Goal: Transaction & Acquisition: Purchase product/service

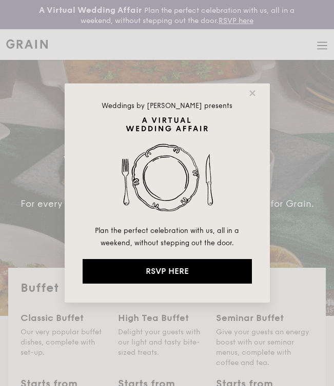
select select
click at [255, 93] on icon at bounding box center [252, 93] width 9 height 9
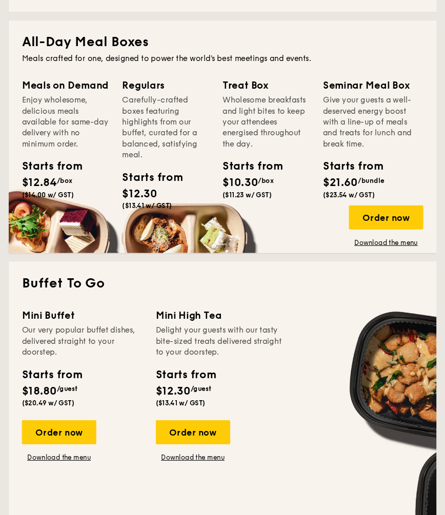
scroll to position [498, 0]
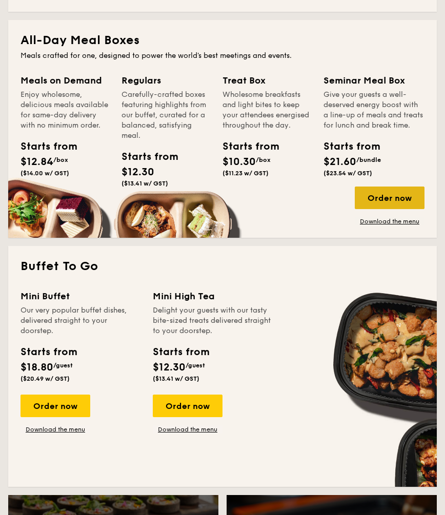
click at [333, 203] on div "Order now" at bounding box center [390, 198] width 70 height 23
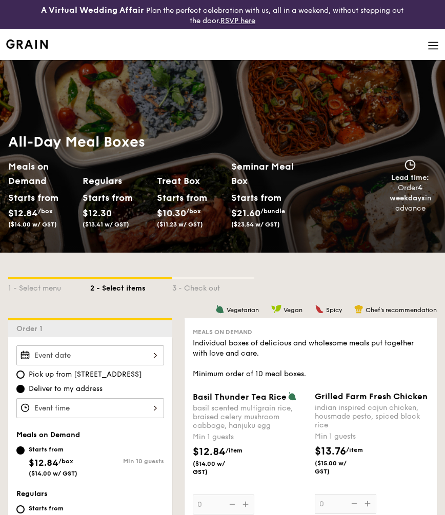
click at [131, 368] on div "Pick up from 5 Burn Road #05-01 Deliver to my address" at bounding box center [90, 381] width 148 height 73
click at [142, 358] on div at bounding box center [90, 355] width 148 height 20
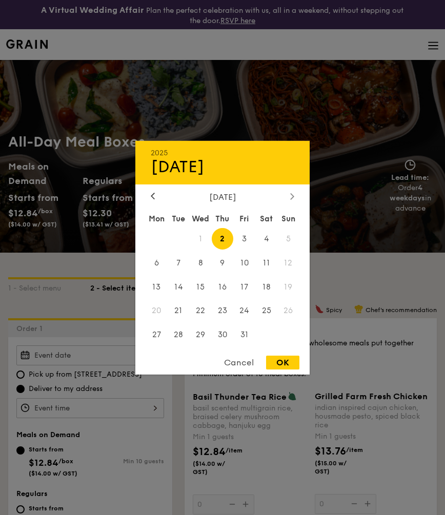
click at [292, 198] on icon at bounding box center [292, 196] width 4 height 7
click at [269, 269] on span "8" at bounding box center [266, 263] width 22 height 22
click at [278, 360] on div "OK" at bounding box center [282, 363] width 33 height 14
type input "[DATE]"
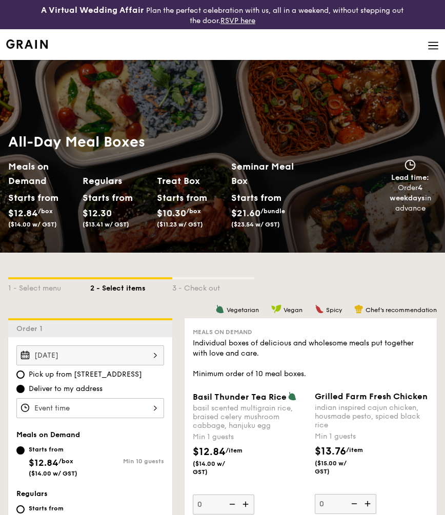
click at [138, 386] on div at bounding box center [90, 408] width 148 height 20
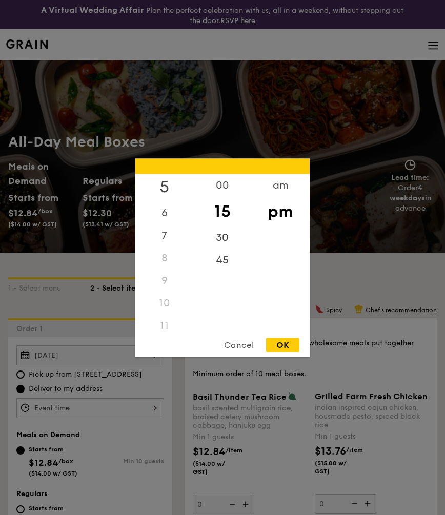
scroll to position [121, 0]
click at [160, 320] on div "11" at bounding box center [164, 319] width 58 height 23
click at [172, 318] on div "11" at bounding box center [164, 319] width 58 height 23
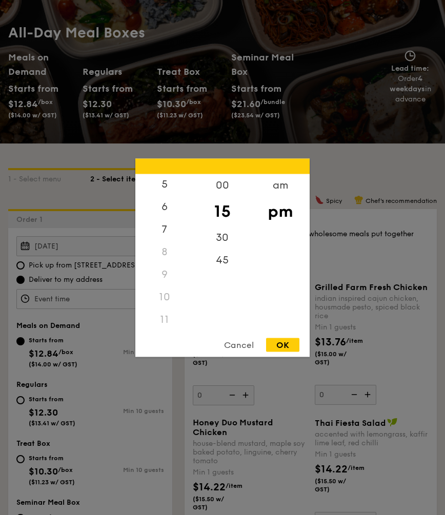
scroll to position [110, 0]
click at [163, 315] on div "11" at bounding box center [164, 319] width 58 height 23
click at [276, 186] on div "am" at bounding box center [280, 189] width 58 height 30
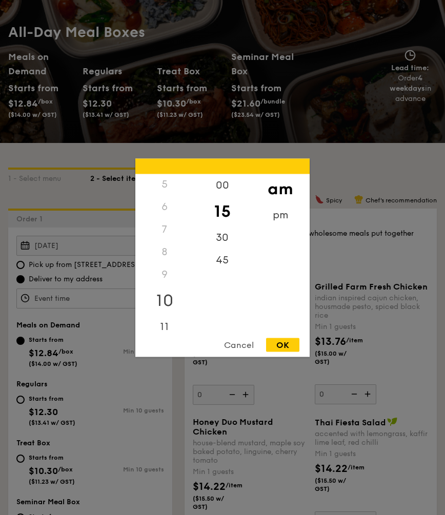
scroll to position [116, 0]
click at [166, 315] on div "11" at bounding box center [164, 320] width 58 height 30
click at [288, 343] on div "OK" at bounding box center [282, 345] width 33 height 14
type input "11:15AM"
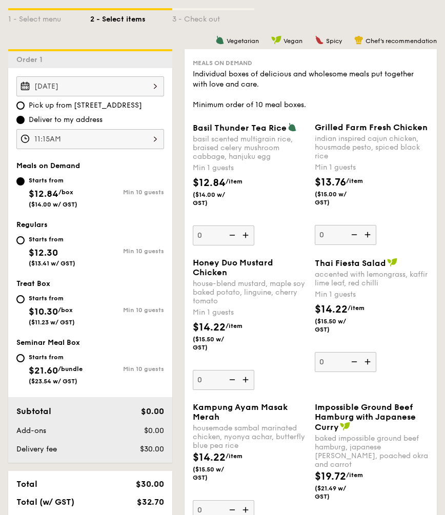
scroll to position [265, 0]
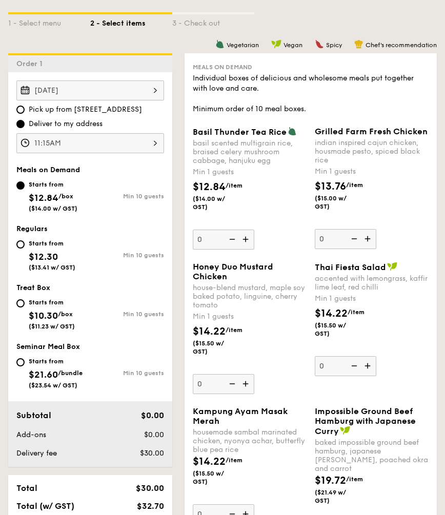
click at [29, 240] on div "Starts from" at bounding box center [52, 243] width 47 height 8
click at [25, 240] on input "Starts from $12.30 ($13.41 w/ GST) Min 10 guests" at bounding box center [20, 244] width 8 height 8
radio input "true"
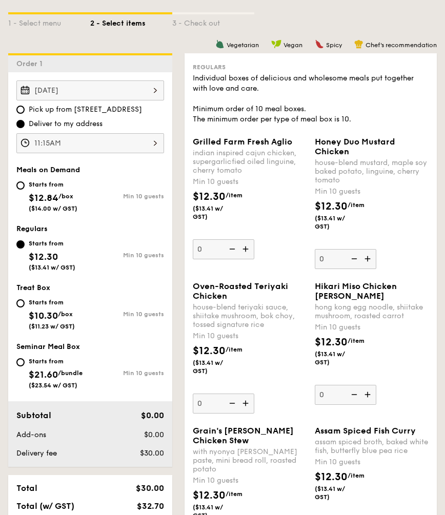
click at [19, 311] on div "Starts from $10.30 /box ($11.23 w/ GST)" at bounding box center [53, 313] width 74 height 34
click at [19, 307] on input "Starts from $10.30 /box ($11.23 w/ GST) Min 10 guests" at bounding box center [20, 303] width 8 height 8
radio input "true"
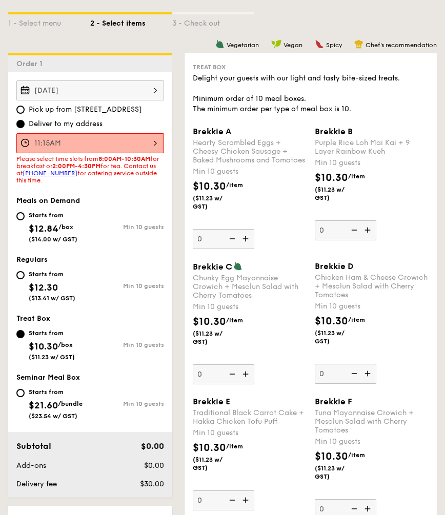
click at [19, 282] on div "Starts from $12.30 ($13.41 w/ GST)" at bounding box center [53, 285] width 74 height 34
click at [19, 279] on input "Starts from $12.30 ($13.41 w/ GST) Min 10 guests" at bounding box center [20, 275] width 8 height 8
radio input "true"
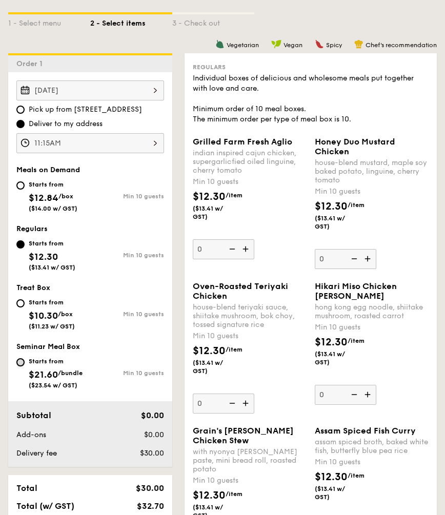
click at [20, 362] on input "Starts from $21.60 /bundle ($23.54 w/ GST) Min 10 guests" at bounding box center [20, 362] width 8 height 8
radio input "true"
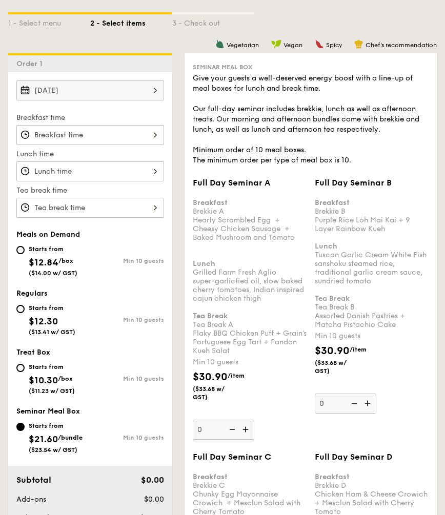
click at [20, 253] on div "Starts from $12.84 /box ($14.00 w/ GST)" at bounding box center [53, 260] width 74 height 34
click at [20, 253] on input "Starts from $12.84 /box ($14.00 w/ GST) Min 10 guests" at bounding box center [20, 250] width 8 height 8
radio input "true"
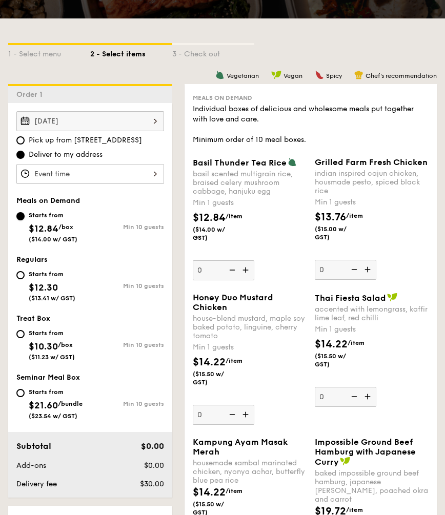
scroll to position [228, 0]
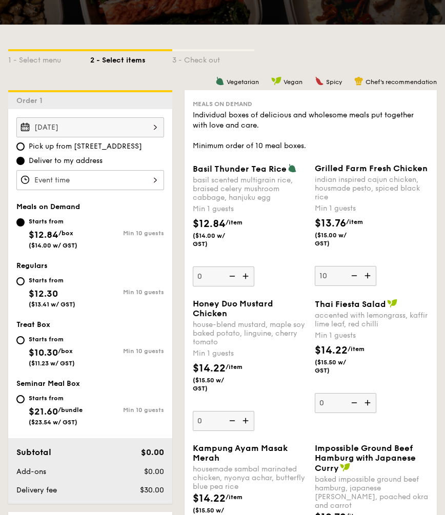
type input "10"
click at [333, 221] on div "$13.76 /item ($15.00 w/ GST)" at bounding box center [372, 238] width 122 height 44
click at [333, 266] on input "10" at bounding box center [345, 276] width 61 height 20
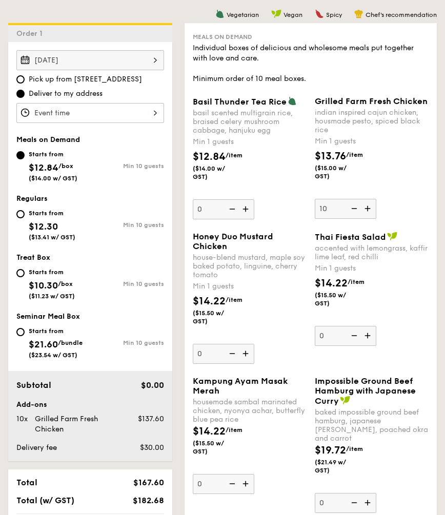
scroll to position [296, 0]
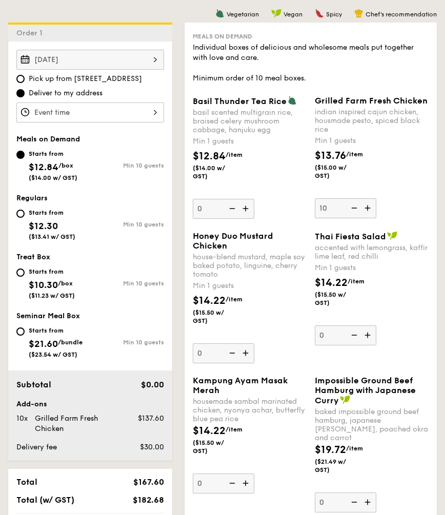
click at [333, 218] on div "Grilled Farm Fresh Chicken indian inspired cajun chicken, housmade pesto, spice…" at bounding box center [372, 157] width 114 height 122
click at [333, 218] on input "10" at bounding box center [345, 208] width 61 height 20
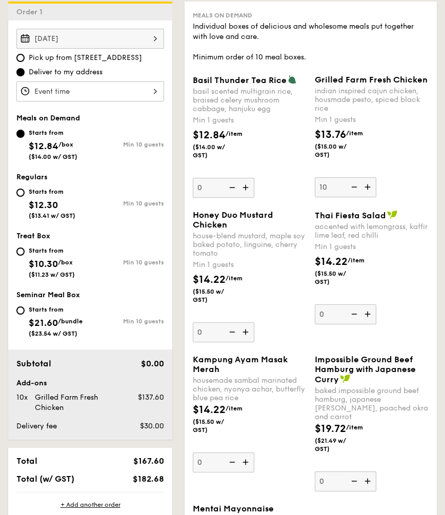
scroll to position [238, 0]
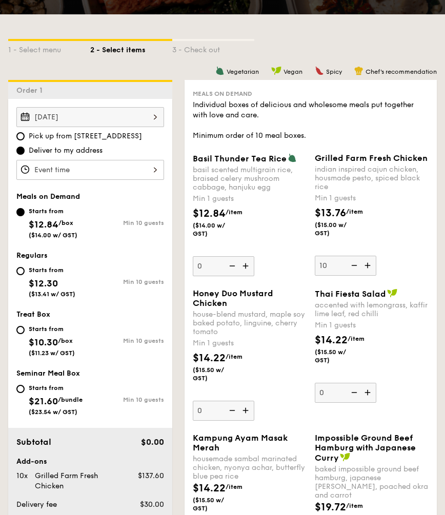
click at [27, 276] on div "Starts from $12.30 ($13.41 w/ GST)" at bounding box center [53, 281] width 74 height 34
click at [25, 275] on input "Starts from $12.30 ($13.41 w/ GST) Min 10 guests" at bounding box center [20, 271] width 8 height 8
radio input "true"
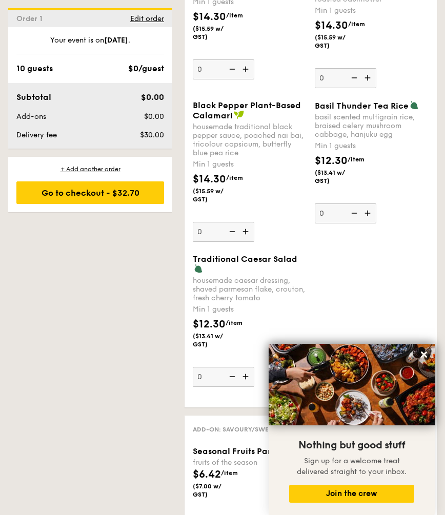
scroll to position [1449, 0]
click at [333, 356] on icon at bounding box center [424, 355] width 6 height 6
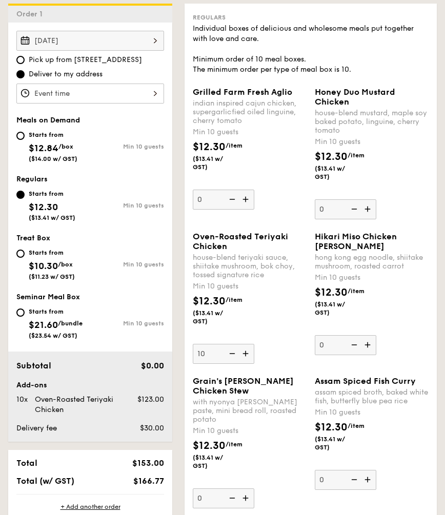
scroll to position [314, 0]
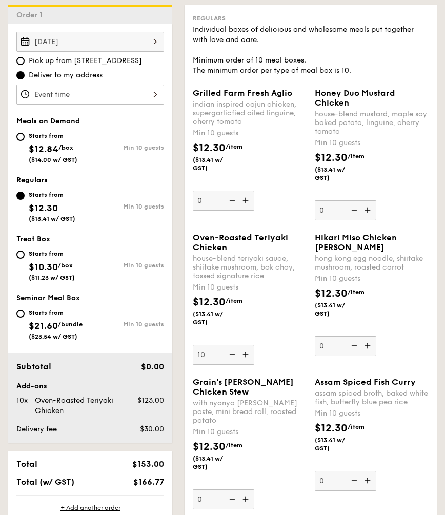
click at [231, 364] on img at bounding box center [230, 354] width 15 height 19
click at [231, 365] on input "10" at bounding box center [223, 355] width 61 height 20
type input "0"
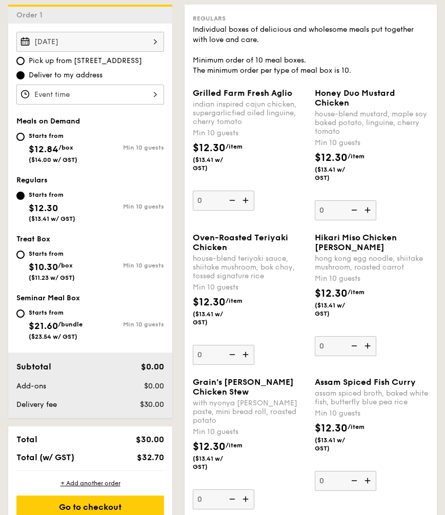
click at [231, 364] on img at bounding box center [230, 354] width 15 height 19
click at [231, 365] on input "0" at bounding box center [223, 355] width 61 height 20
click at [70, 158] on span "($14.00 w/ GST)" at bounding box center [53, 159] width 49 height 7
click at [25, 141] on input "Starts from $12.84 /box ($14.00 w/ GST) Min 10 guests" at bounding box center [20, 137] width 8 height 8
radio input "true"
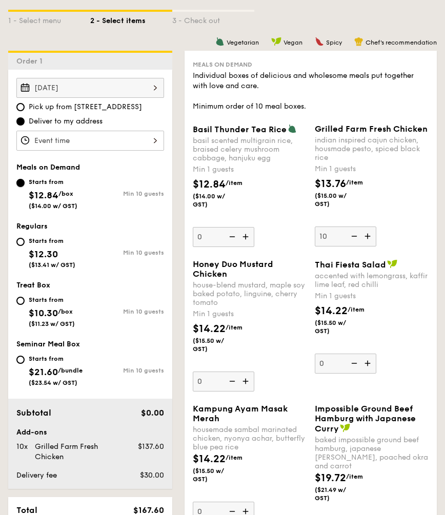
scroll to position [240, 0]
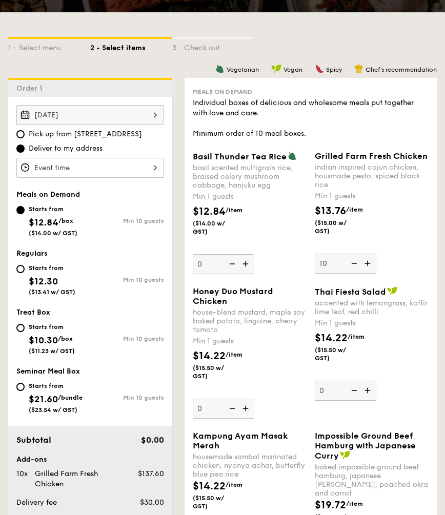
click at [65, 168] on div at bounding box center [90, 168] width 148 height 20
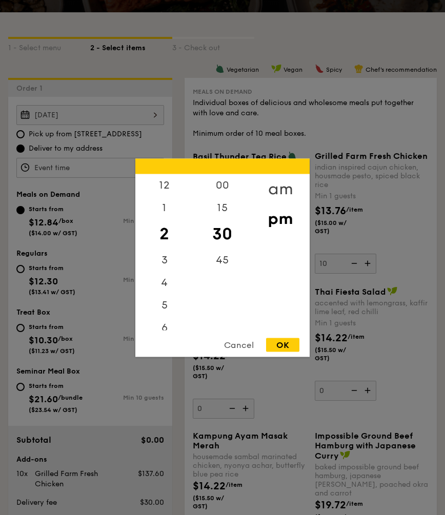
click at [272, 191] on div "am" at bounding box center [280, 189] width 58 height 30
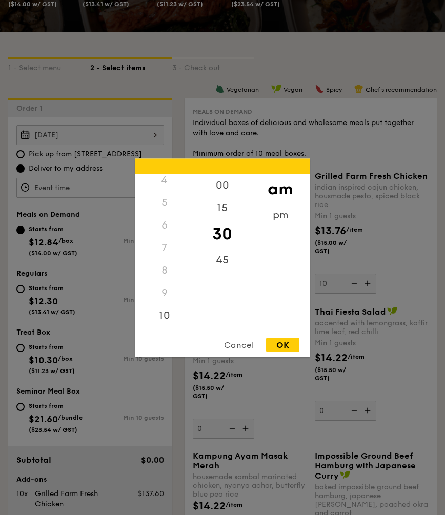
scroll to position [114, 0]
click at [158, 324] on div "11" at bounding box center [164, 323] width 58 height 30
click at [223, 204] on div "15" at bounding box center [222, 211] width 58 height 30
click at [282, 341] on div "OK" at bounding box center [282, 345] width 33 height 14
type input "11:15AM"
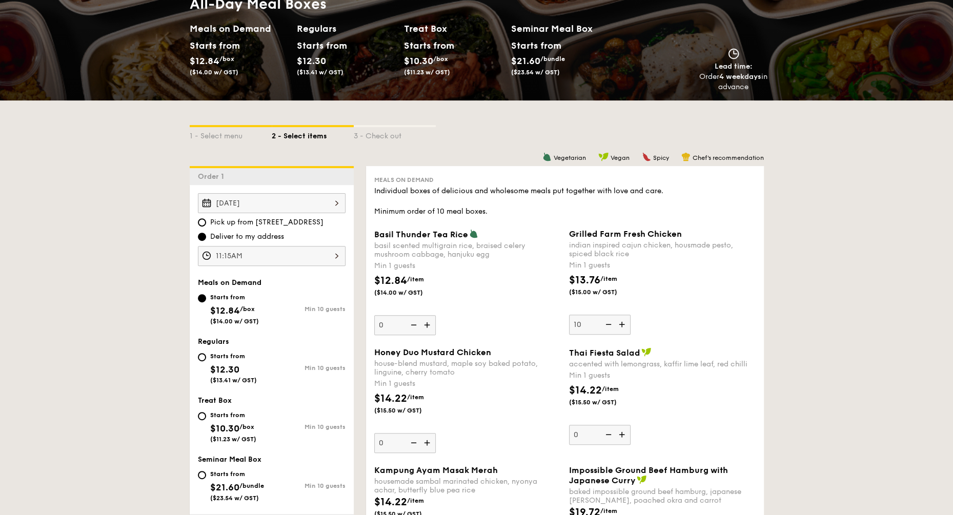
scroll to position [129, 0]
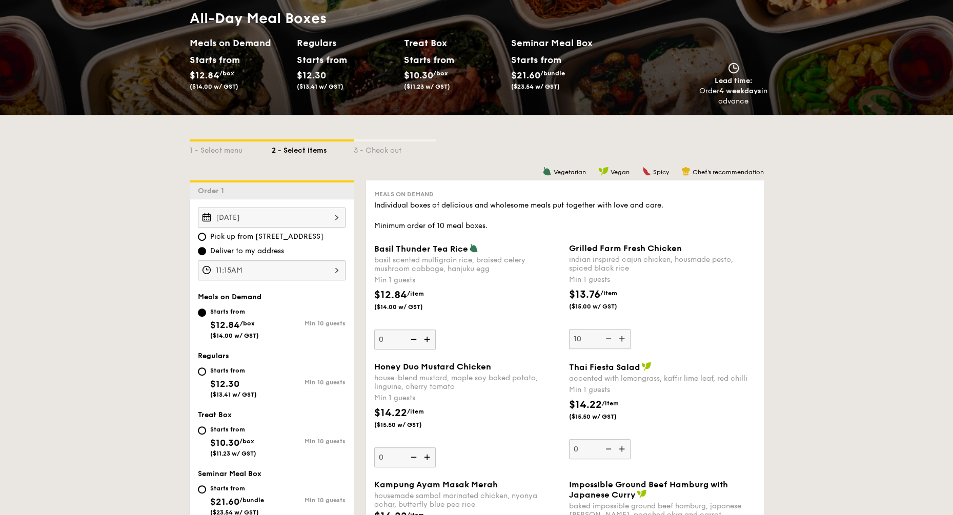
select select
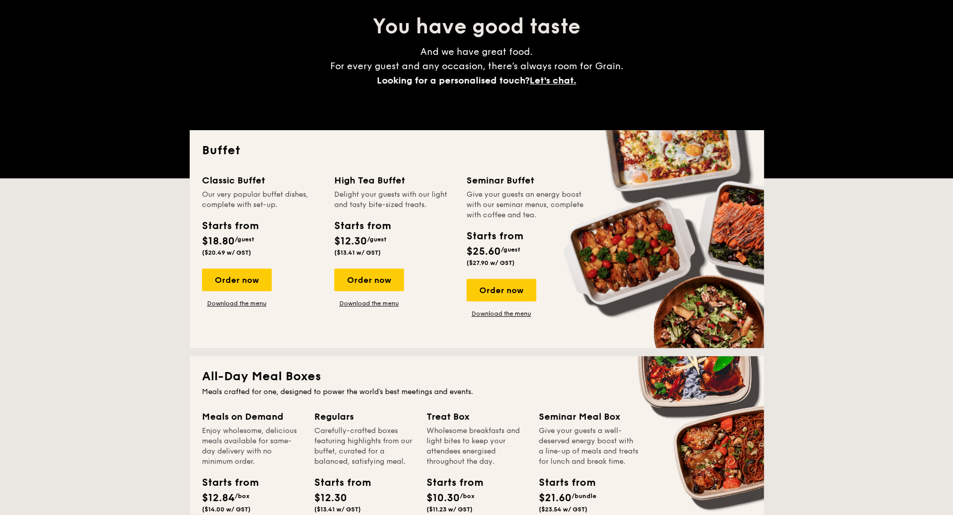
scroll to position [1412, 0]
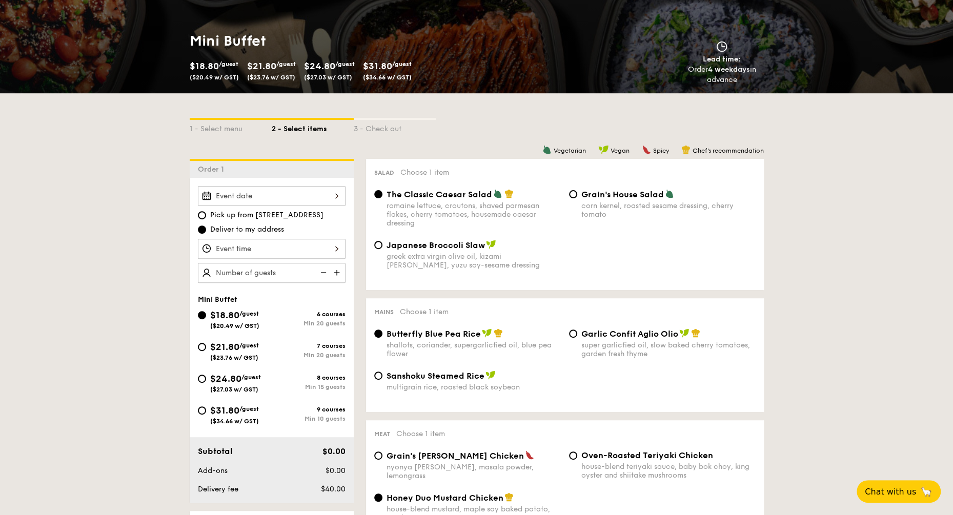
click at [335, 186] on div at bounding box center [272, 196] width 148 height 20
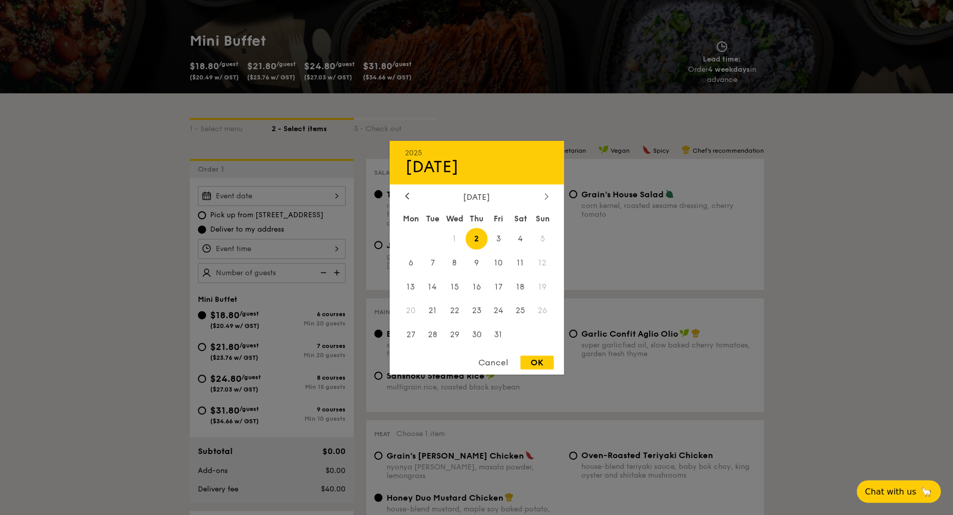
click at [544, 194] on icon at bounding box center [546, 196] width 4 height 7
click at [521, 258] on span "8" at bounding box center [520, 263] width 22 height 22
click at [536, 367] on div "OK" at bounding box center [536, 363] width 33 height 14
type input "[DATE]"
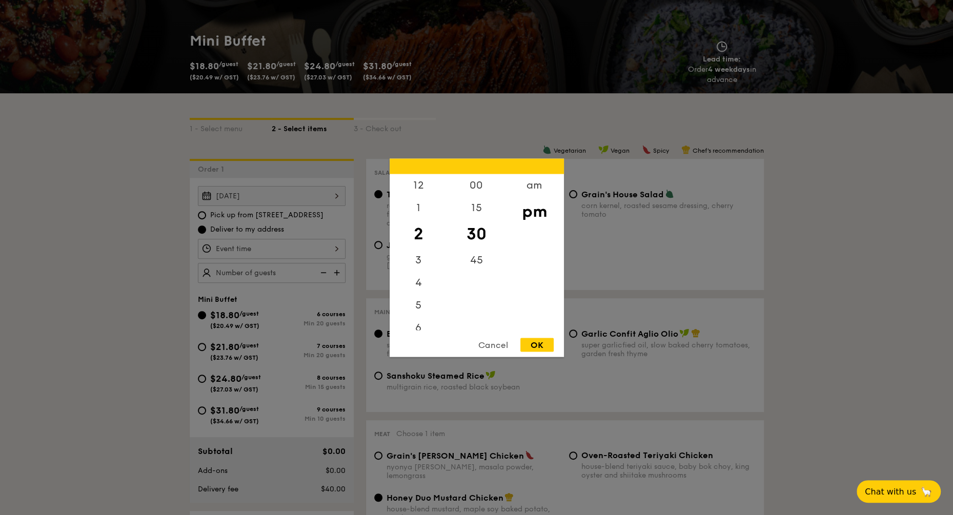
click at [300, 243] on div "12 1 2 3 4 5 6 7 8 9 10 11 00 15 30 45 am pm Cancel OK" at bounding box center [272, 249] width 148 height 20
click at [531, 185] on div "am" at bounding box center [534, 189] width 58 height 30
click at [418, 321] on div "11" at bounding box center [418, 323] width 58 height 30
click at [492, 198] on div "15" at bounding box center [476, 211] width 58 height 30
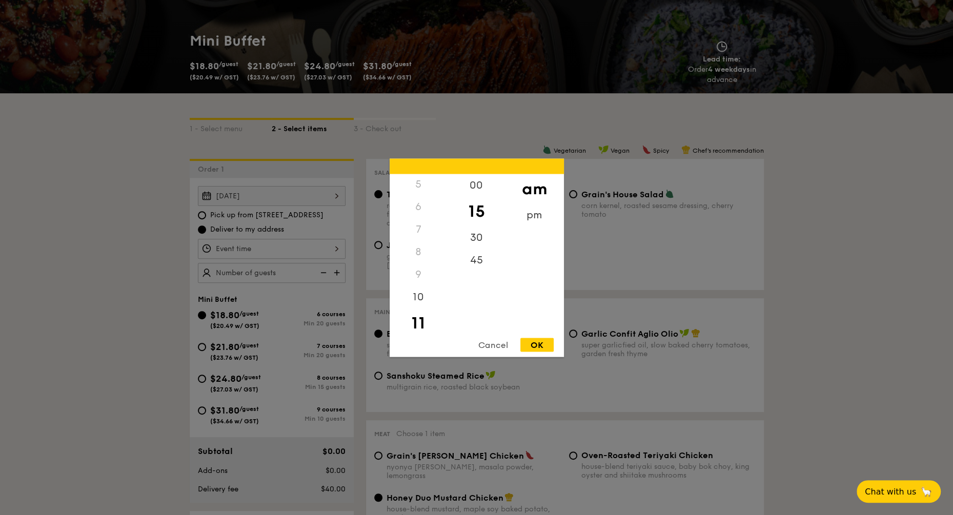
click at [534, 342] on div "OK" at bounding box center [536, 345] width 33 height 14
type input "11:15AM"
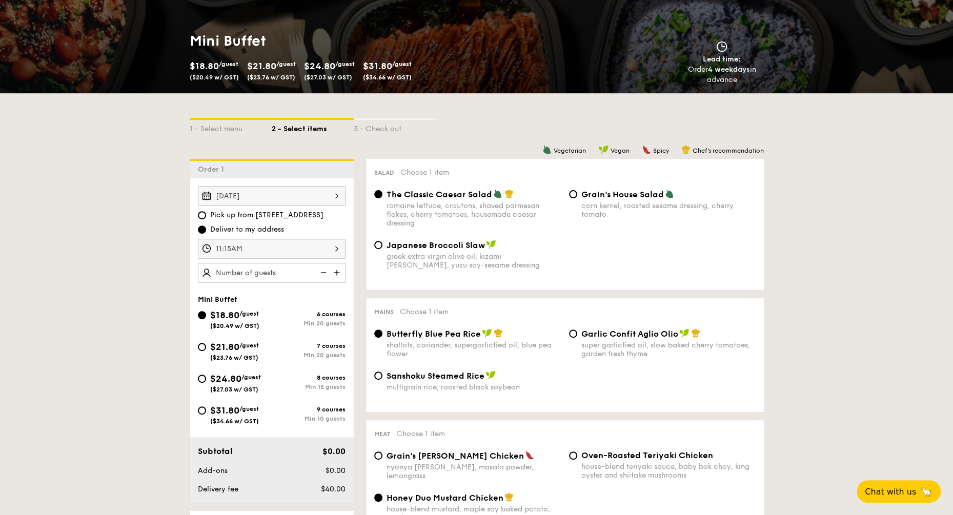
drag, startPoint x: 202, startPoint y: 347, endPoint x: 423, endPoint y: 385, distance: 223.6
click at [202, 347] on input "$21.80 /guest ($23.76 w/ GST) 7 courses Min 20 guests" at bounding box center [202, 347] width 8 height 8
radio input "true"
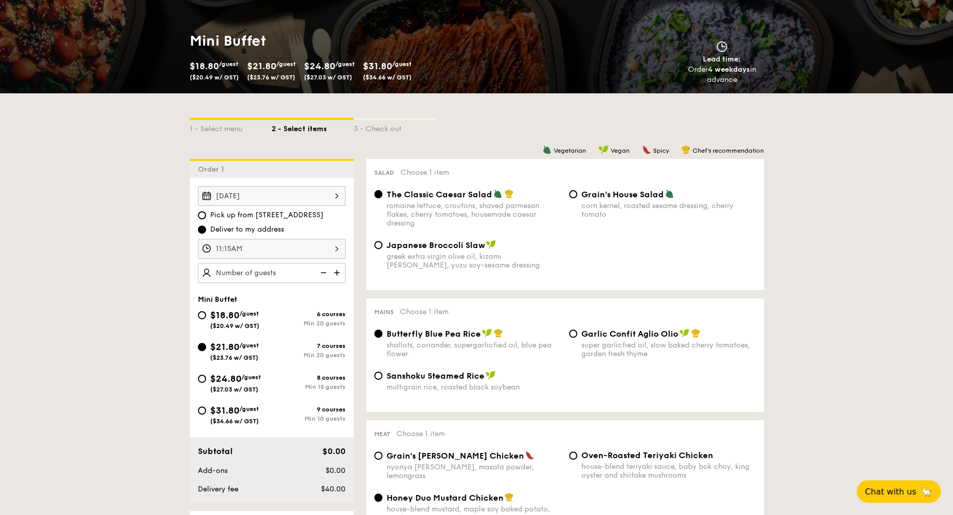
radio input "true"
radio input "false"
radio input "true"
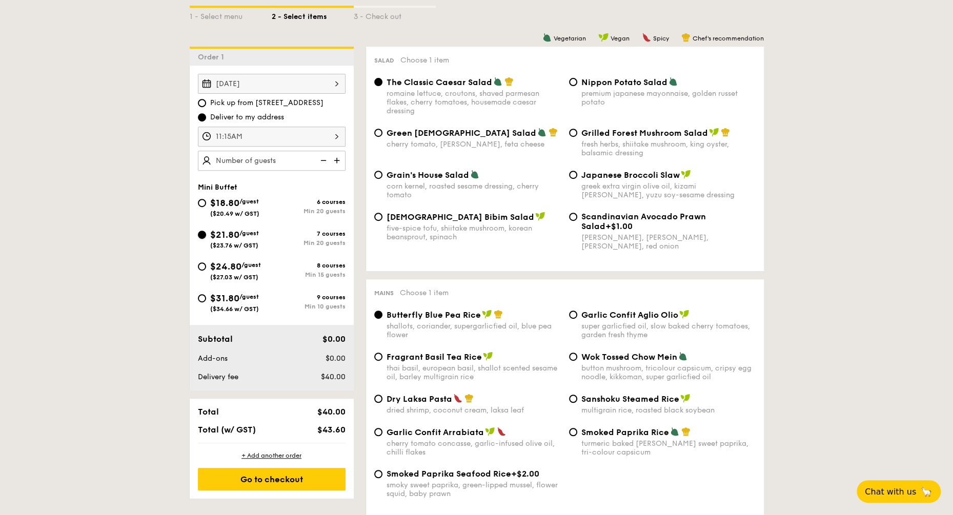
scroll to position [266, 0]
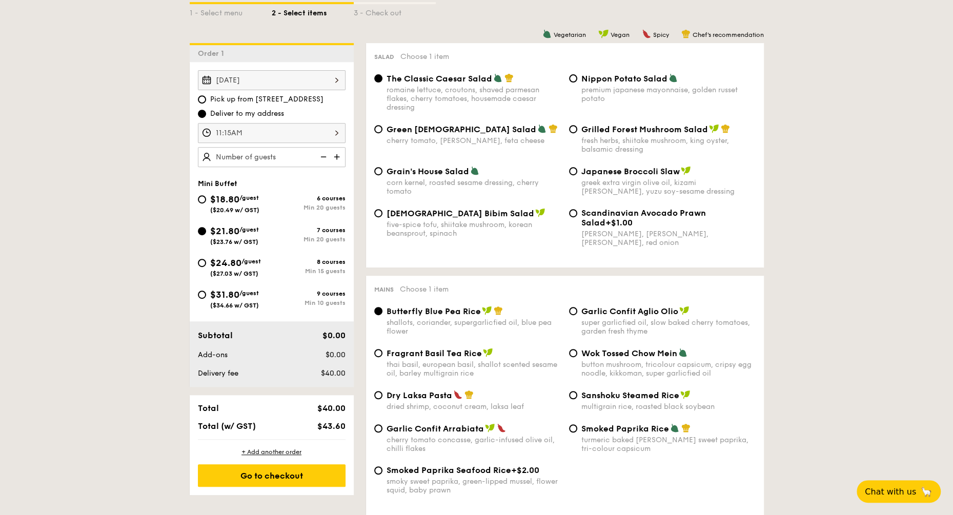
click at [203, 201] on div "$18.80 /guest ($20.49 w/ GST)" at bounding box center [235, 203] width 74 height 22
click at [203, 201] on input "$18.80 /guest ($20.49 w/ GST) 6 courses Min 20 guests" at bounding box center [202, 199] width 8 height 8
radio input "true"
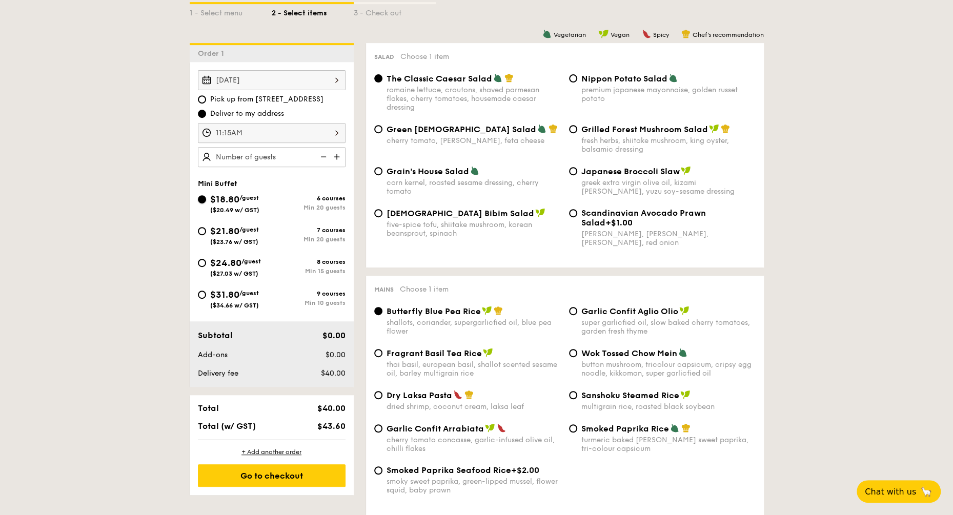
radio input "true"
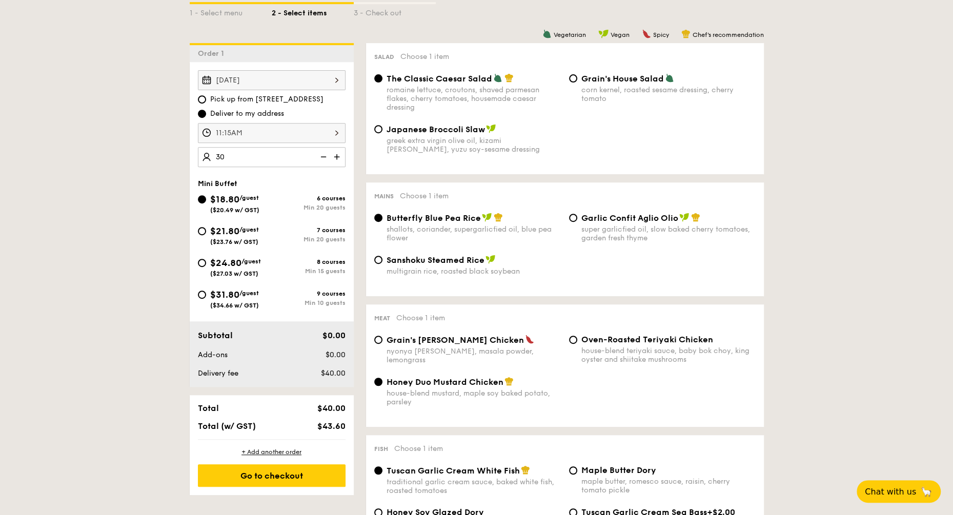
type input "30 guests"
click at [378, 132] on input "Japanese Broccoli Slaw greek extra virgin olive oil, kizami nori, ginger, yuzu …" at bounding box center [378, 129] width 8 height 8
radio input "true"
click at [521, 90] on div "romaine lettuce, croutons, shaved parmesan flakes, cherry tomatoes, housemade c…" at bounding box center [473, 99] width 174 height 26
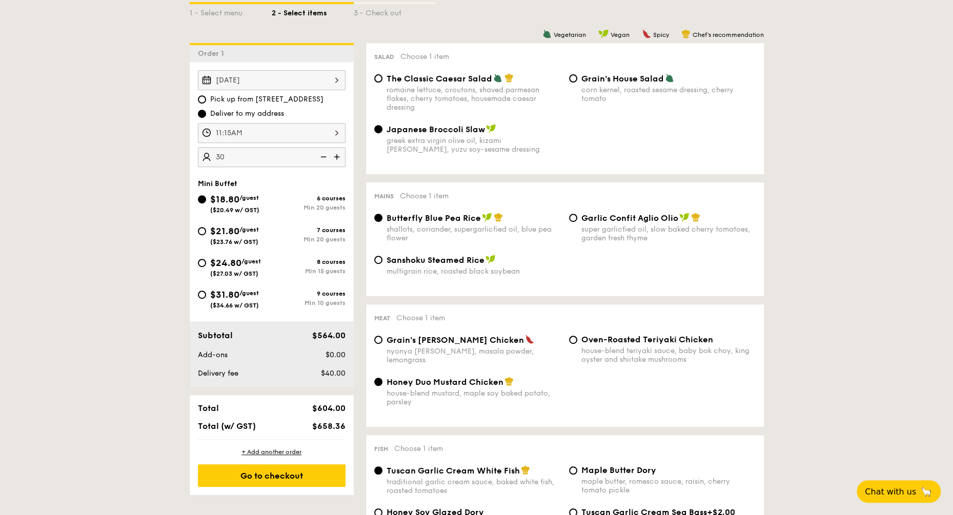
click at [382, 83] on input "The Classic Caesar Salad romaine lettuce, croutons, shaved parmesan flakes, che…" at bounding box center [378, 78] width 8 height 8
radio input "true"
click at [585, 96] on div "corn kernel, roasted sesame dressing, cherry tomato" at bounding box center [668, 94] width 174 height 17
click at [577, 83] on input "Grain's House Salad corn kernel, roasted sesame dressing, cherry tomato" at bounding box center [573, 78] width 8 height 8
radio input "true"
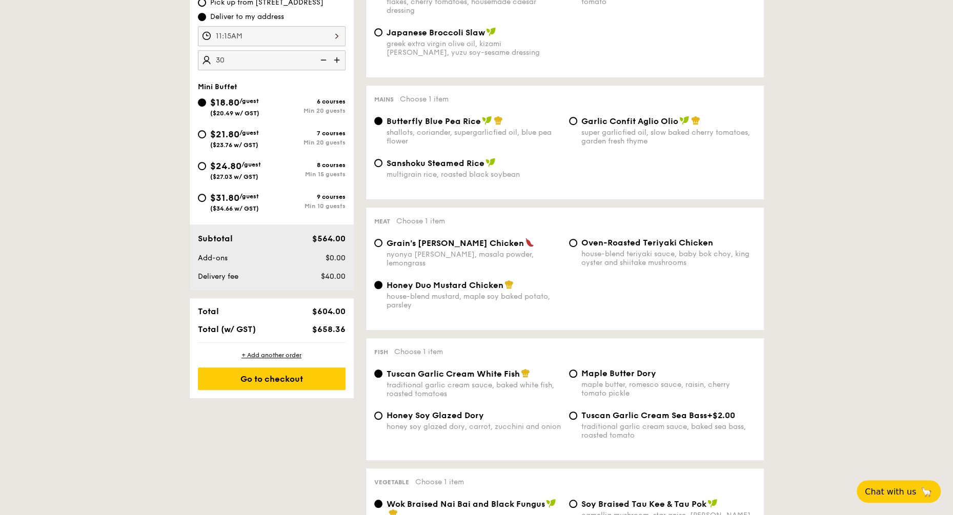
scroll to position [376, 0]
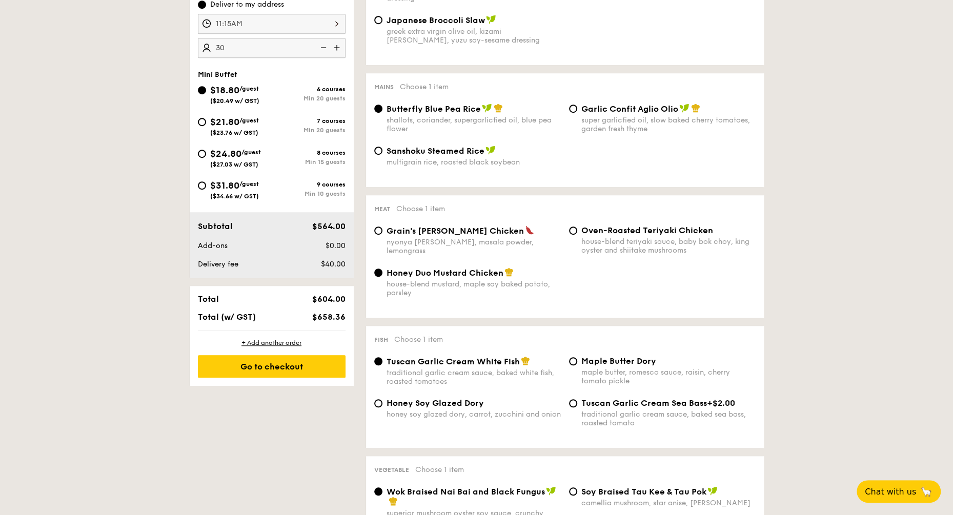
click at [591, 111] on span "Garlic Confit Aglio Olio" at bounding box center [629, 109] width 97 height 10
click at [577, 111] on input "Garlic Confit Aglio Olio super garlicfied oil, slow baked cherry tomatoes, gard…" at bounding box center [573, 109] width 8 height 8
radio input "true"
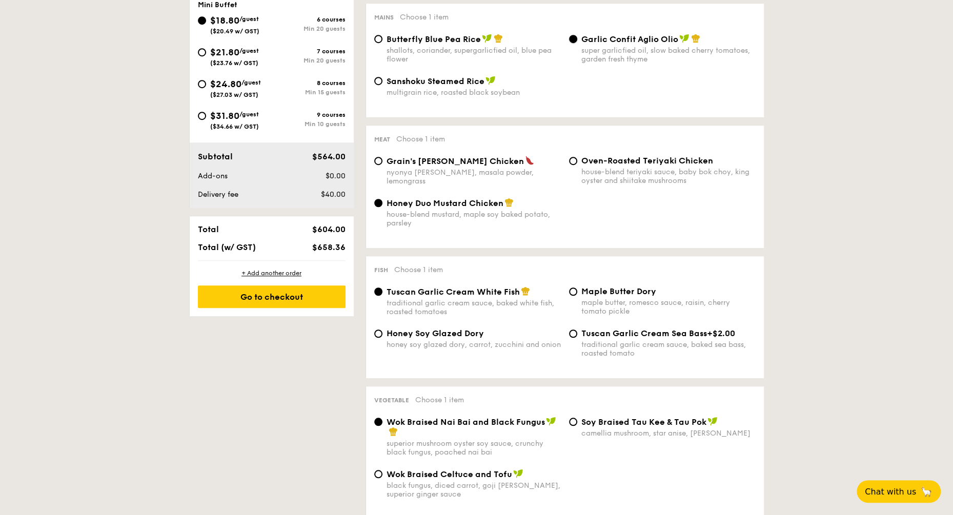
scroll to position [446, 0]
click at [599, 177] on div "house-blend teriyaki sauce, baby bok choy, king oyster and shiitake mushrooms" at bounding box center [668, 175] width 174 height 17
click at [577, 164] on input "Oven-Roasted Teriyaki Chicken house-blend teriyaki sauce, baby bok choy, king o…" at bounding box center [573, 160] width 8 height 8
radio input "true"
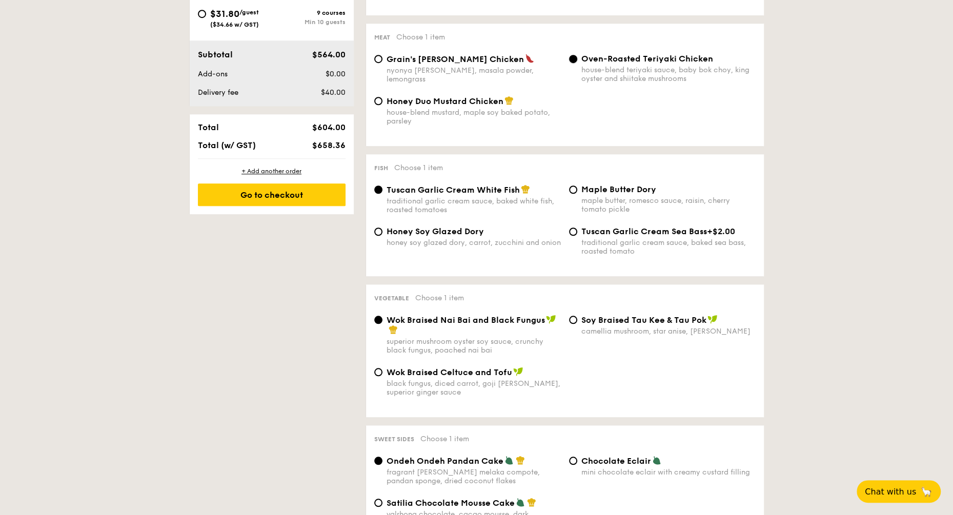
scroll to position [548, 0]
click at [590, 207] on div "maple butter, romesco sauce, raisin, cherry tomato pickle" at bounding box center [668, 203] width 174 height 17
click at [577, 193] on input "Maple Butter Dory maple butter, romesco sauce, raisin, cherry tomato pickle" at bounding box center [573, 188] width 8 height 8
radio input "true"
click at [590, 244] on div "traditional garlic cream sauce, baked sea bass, roasted tomato" at bounding box center [668, 245] width 174 height 17
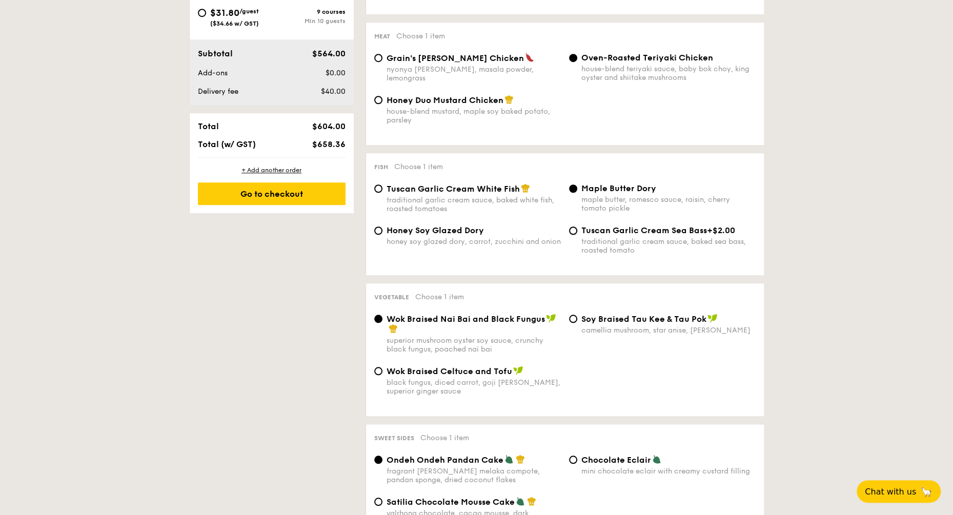
click at [577, 235] on input "Tuscan Garlic Cream Sea Bass +$2.00 traditional garlic cream sauce, baked sea b…" at bounding box center [573, 230] width 8 height 8
radio input "true"
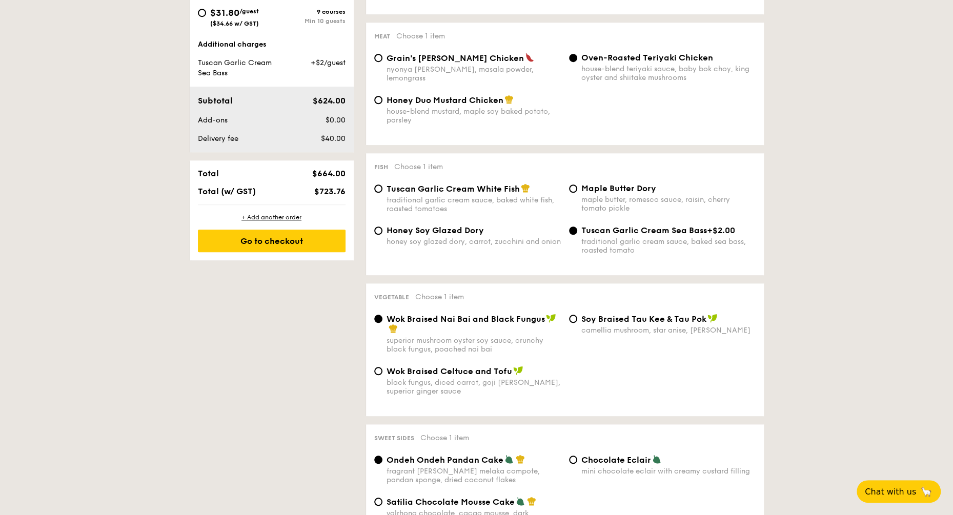
click at [538, 207] on div "traditional garlic cream sauce, baked white fish, roasted tomatoes" at bounding box center [473, 204] width 174 height 17
click at [382, 193] on input "Tuscan Garlic Cream White Fish traditional garlic cream sauce, baked white fish…" at bounding box center [378, 188] width 8 height 8
radio input "true"
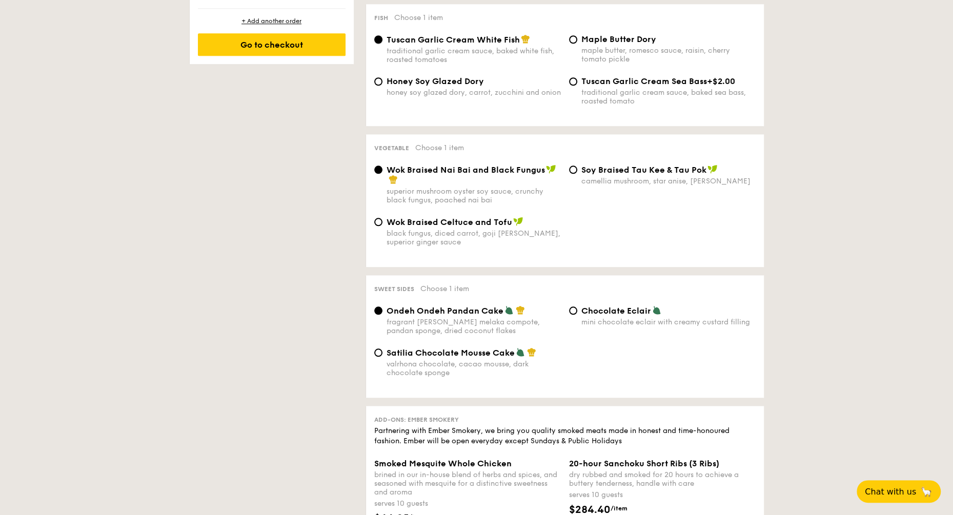
scroll to position [710, 0]
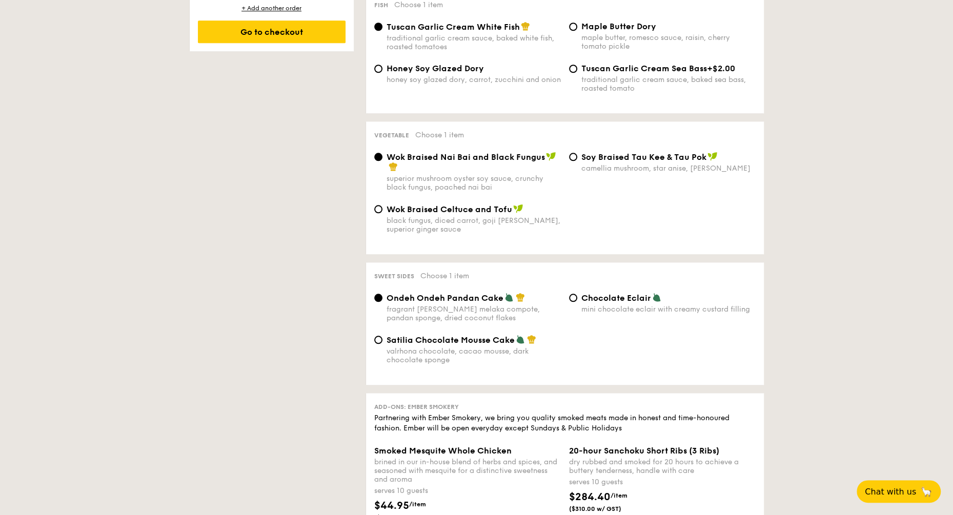
click at [595, 160] on span "⁠Soy Braised Tau Kee & Tau Pok" at bounding box center [643, 157] width 125 height 10
click at [577, 160] on input "⁠Soy Braised Tau Kee & Tau Pok camellia mushroom, star anise, goji [PERSON_NAME]" at bounding box center [573, 157] width 8 height 8
radio input "true"
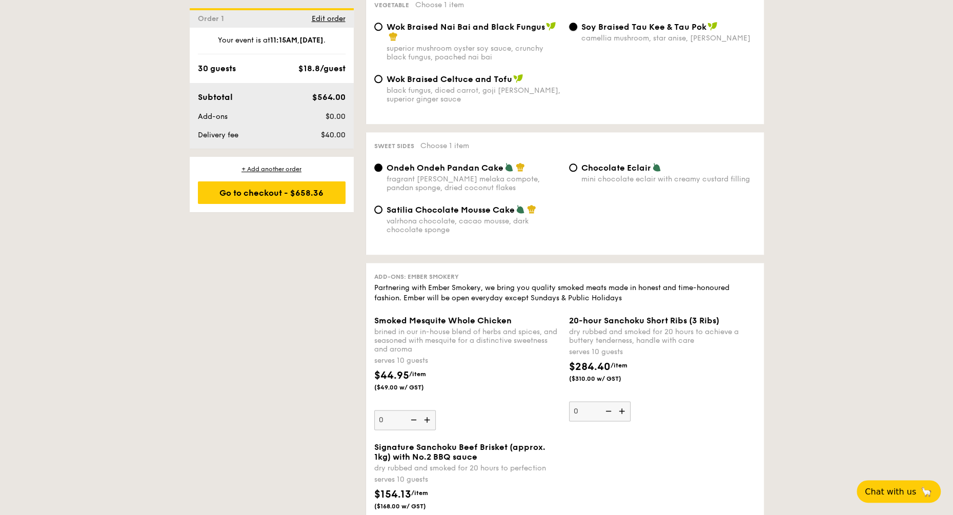
scroll to position [841, 0]
click at [664, 180] on div "mini chocolate eclair with creamy custard filling" at bounding box center [668, 178] width 174 height 9
click at [577, 171] on input "Chocolate Eclair mini chocolate eclair with creamy custard filling" at bounding box center [573, 166] width 8 height 8
radio input "true"
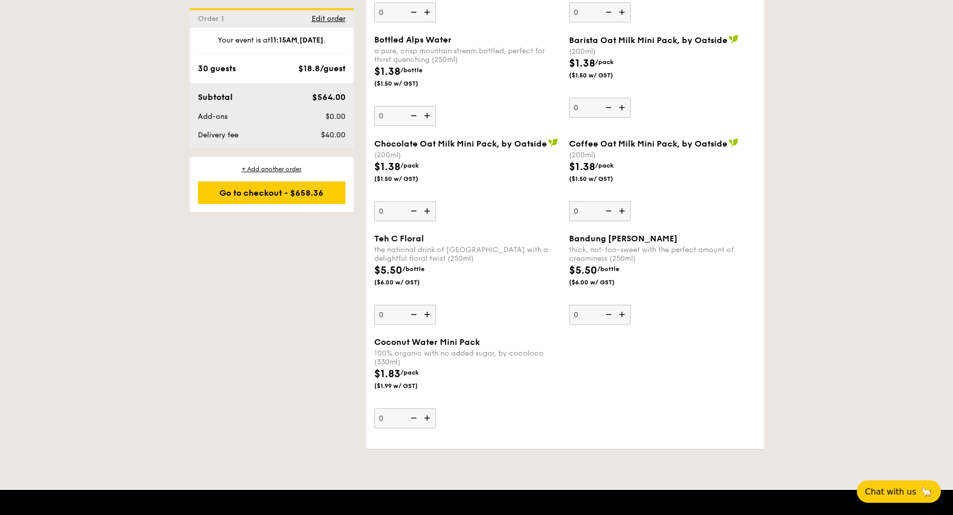
scroll to position [1849, 0]
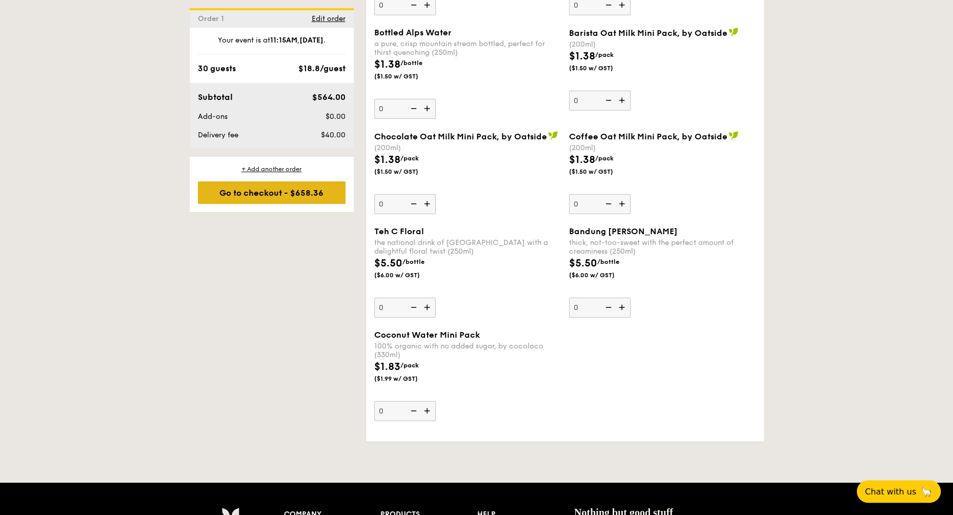
click at [307, 195] on div "Go to checkout - $658.36" at bounding box center [272, 192] width 148 height 23
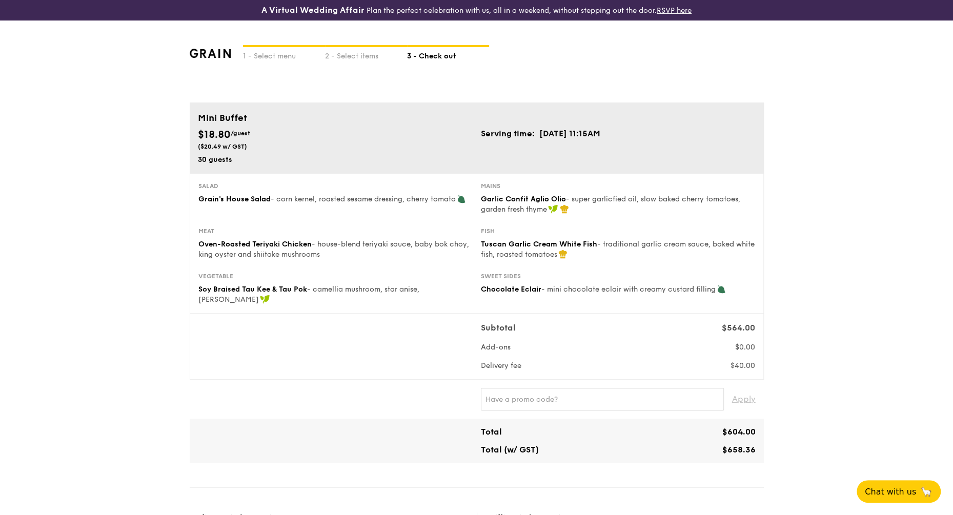
scroll to position [42, 0]
